Goal: Check status: Check status

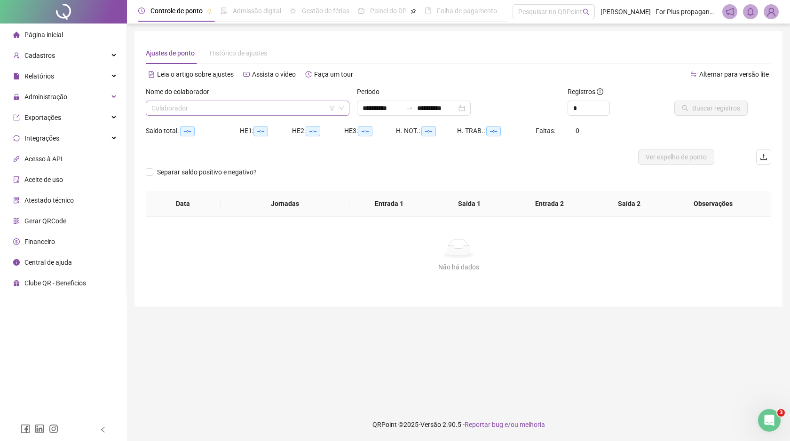
click at [243, 104] on input "search" at bounding box center [243, 108] width 184 height 14
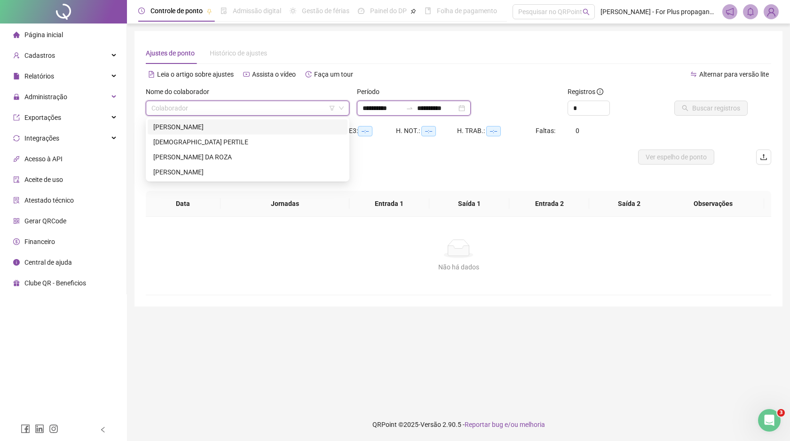
click at [456, 110] on input "**********" at bounding box center [436, 108] width 39 height 10
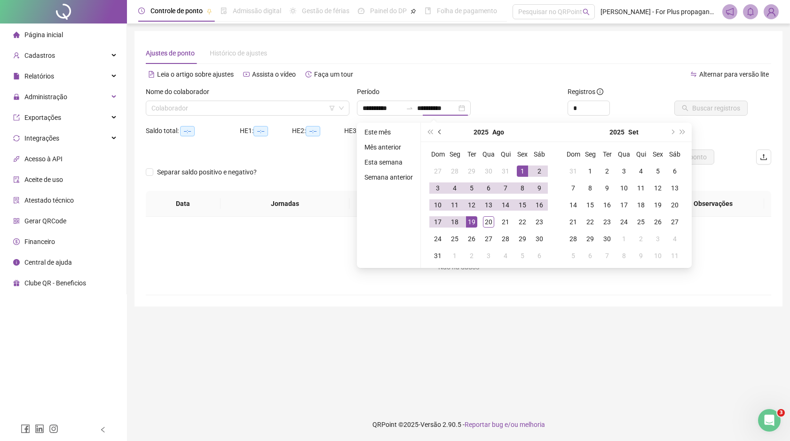
click at [441, 131] on span "prev-year" at bounding box center [440, 132] width 5 height 5
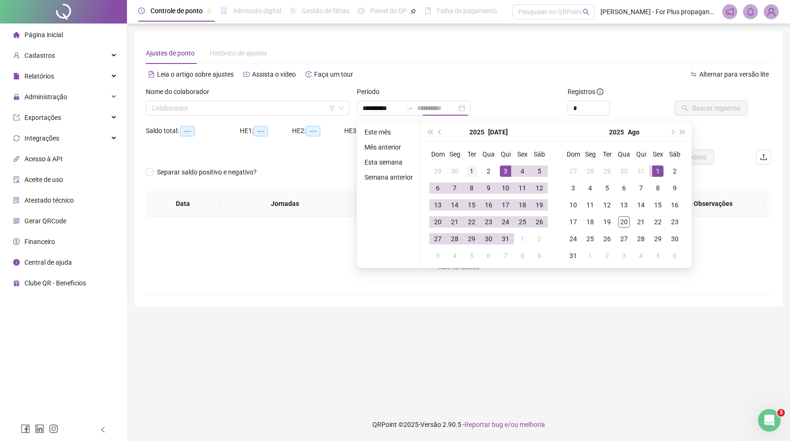
type input "**********"
click at [471, 173] on div "1" at bounding box center [471, 170] width 11 height 11
click at [512, 240] on td "31" at bounding box center [505, 238] width 17 height 17
type input "**********"
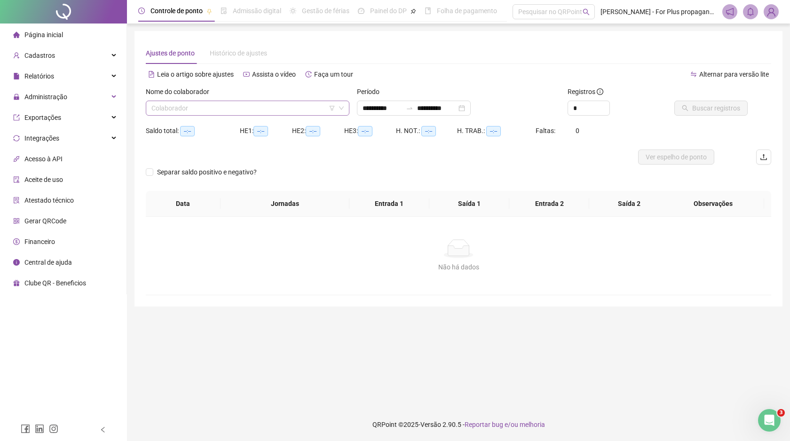
click at [256, 113] on input "search" at bounding box center [243, 108] width 184 height 14
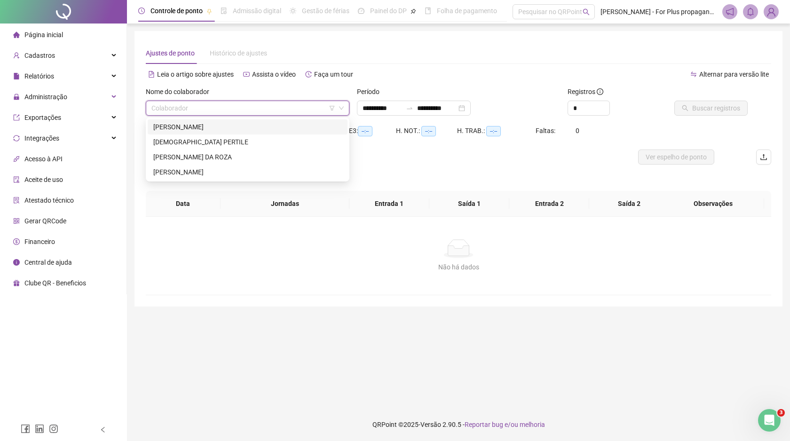
click at [229, 124] on div "[PERSON_NAME]" at bounding box center [247, 127] width 188 height 10
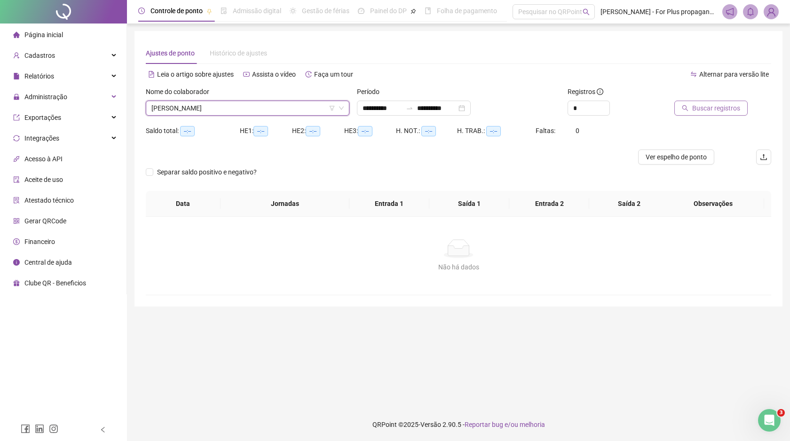
click at [729, 112] on span "Buscar registros" at bounding box center [716, 108] width 48 height 10
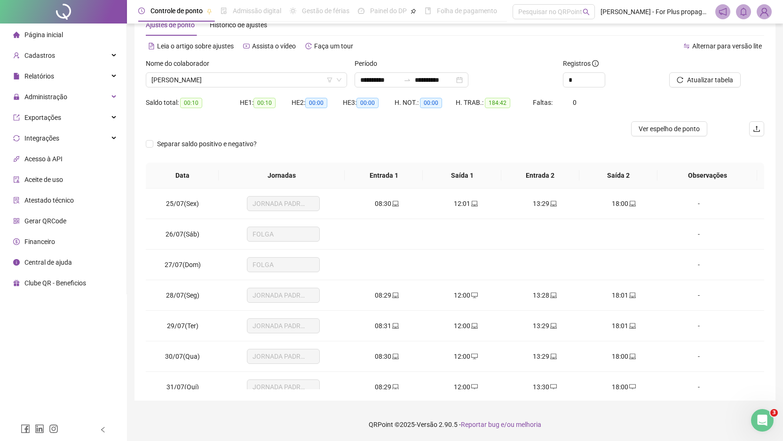
scroll to position [746, 0]
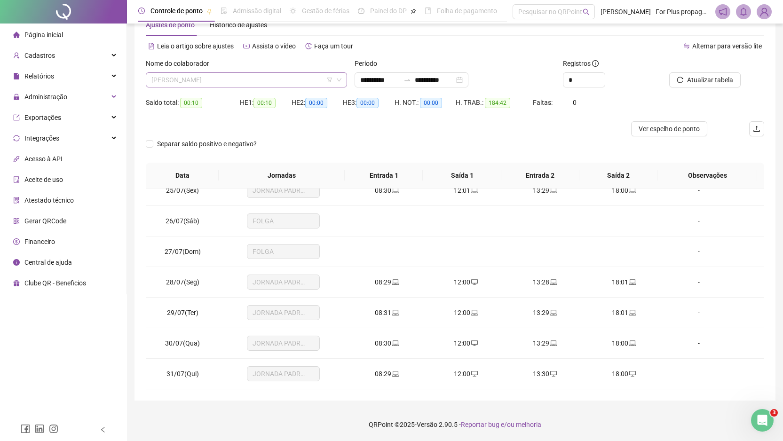
click at [270, 78] on span "[PERSON_NAME]" at bounding box center [246, 80] width 190 height 14
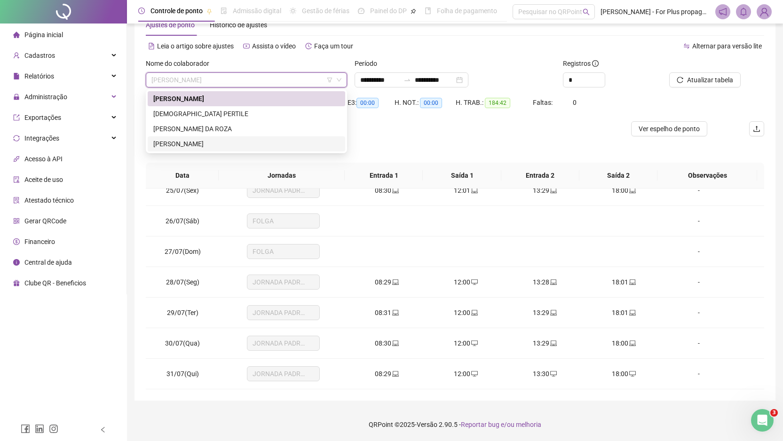
click at [235, 141] on div "[PERSON_NAME]" at bounding box center [246, 144] width 186 height 10
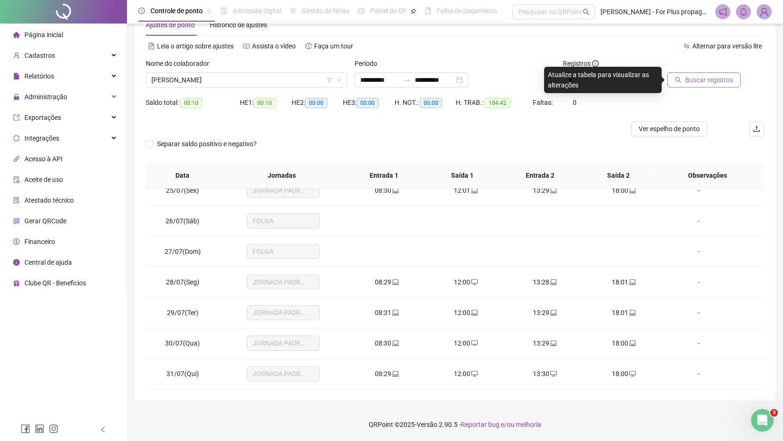
click at [723, 77] on span "Buscar registros" at bounding box center [709, 80] width 48 height 10
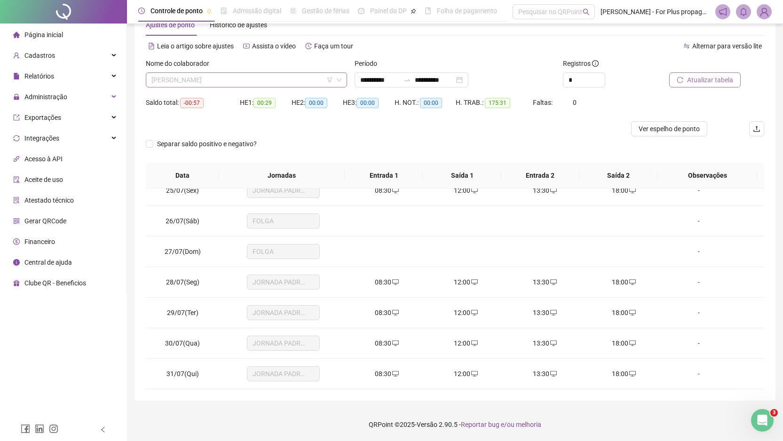
click at [256, 86] on span "[PERSON_NAME]" at bounding box center [246, 80] width 190 height 14
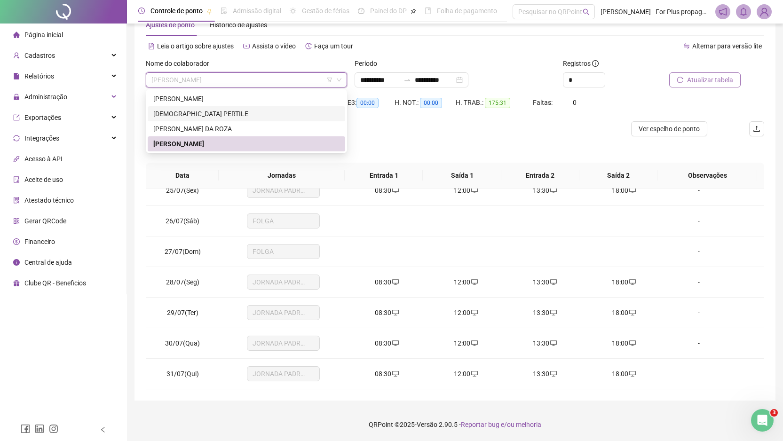
click at [197, 112] on div "[DEMOGRAPHIC_DATA] PERTILE" at bounding box center [246, 114] width 186 height 10
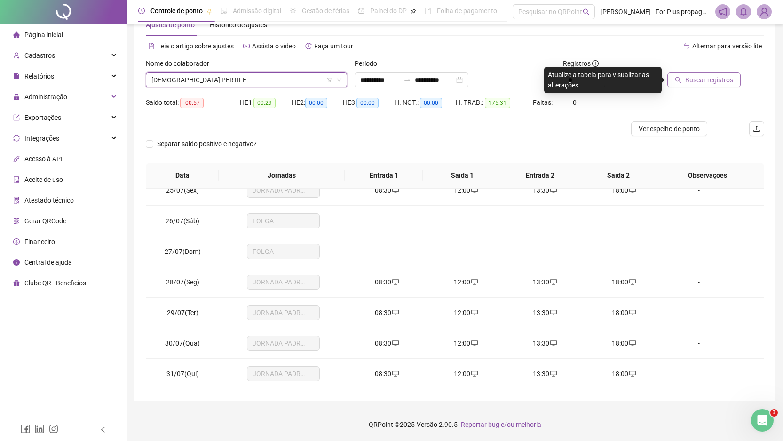
click at [697, 80] on span "Buscar registros" at bounding box center [709, 80] width 48 height 10
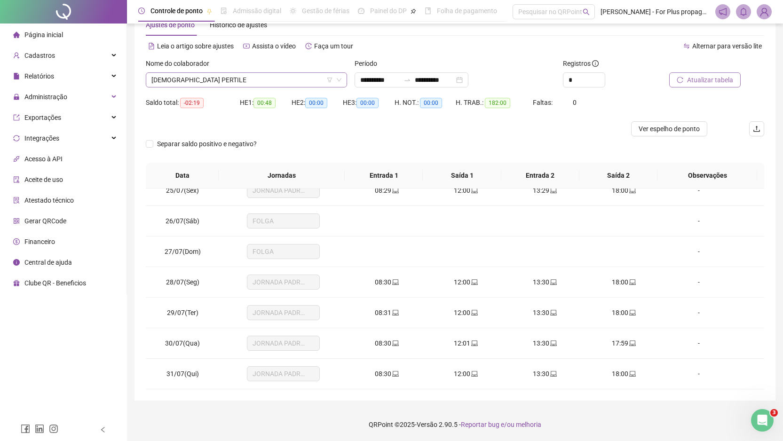
click at [280, 80] on span "[DEMOGRAPHIC_DATA] PERTILE" at bounding box center [246, 80] width 190 height 14
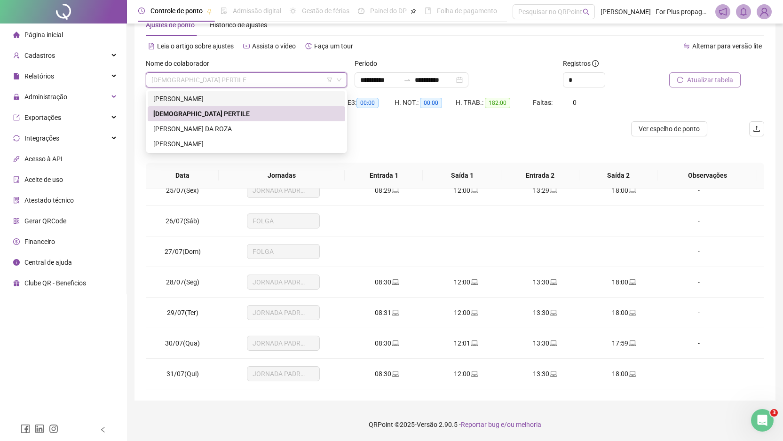
click at [215, 101] on div "[PERSON_NAME]" at bounding box center [246, 99] width 186 height 10
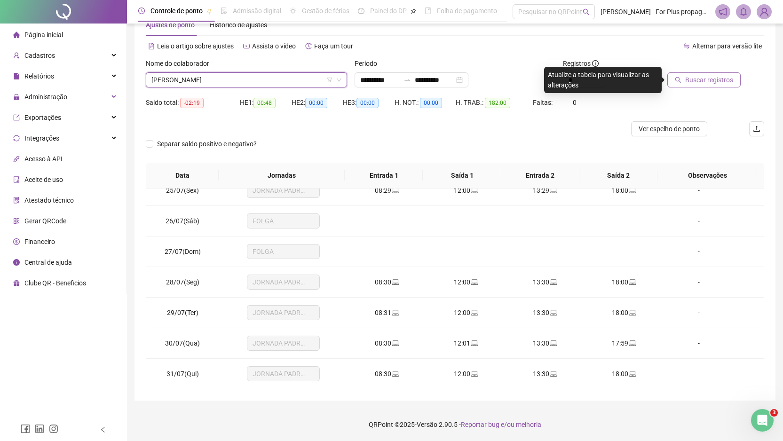
click at [720, 80] on span "Buscar registros" at bounding box center [709, 80] width 48 height 10
